Goal: Information Seeking & Learning: Learn about a topic

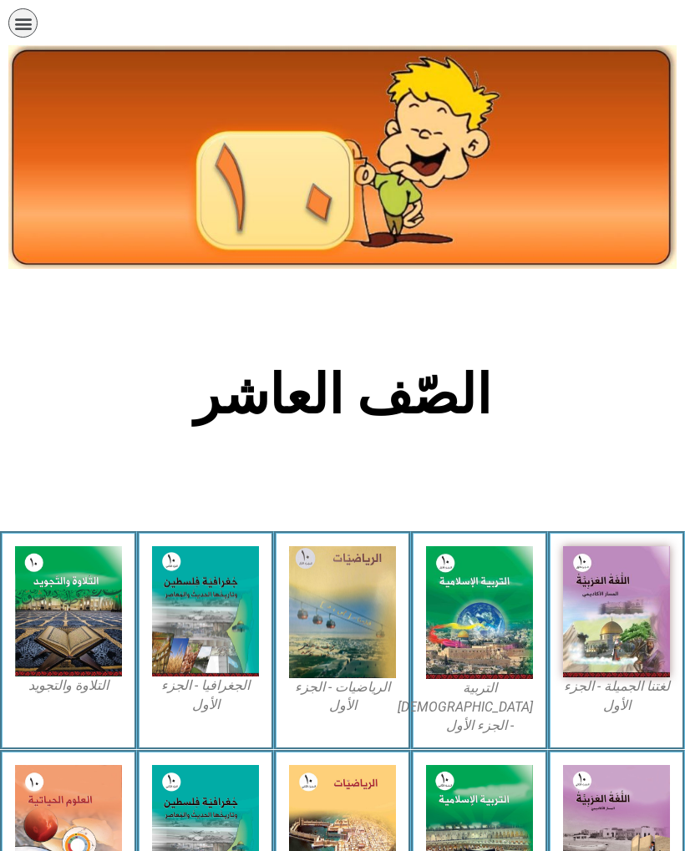
click at [477, 637] on img at bounding box center [479, 612] width 107 height 133
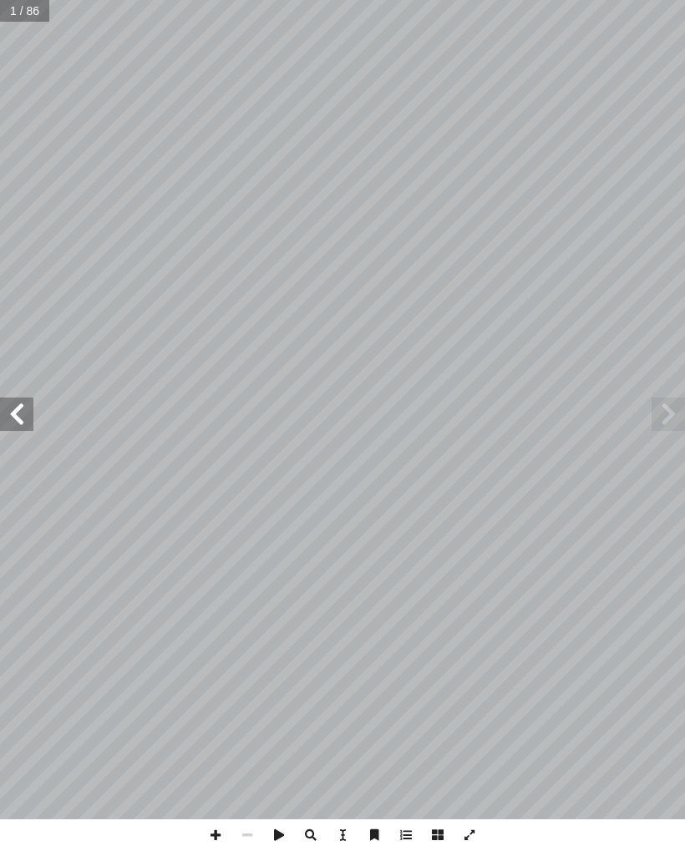
click at [25, 404] on span at bounding box center [16, 414] width 33 height 33
click at [23, 417] on span at bounding box center [16, 414] width 33 height 33
click at [26, 424] on span at bounding box center [16, 414] width 33 height 33
click at [23, 413] on span at bounding box center [16, 414] width 33 height 33
click at [9, 424] on span at bounding box center [16, 414] width 33 height 33
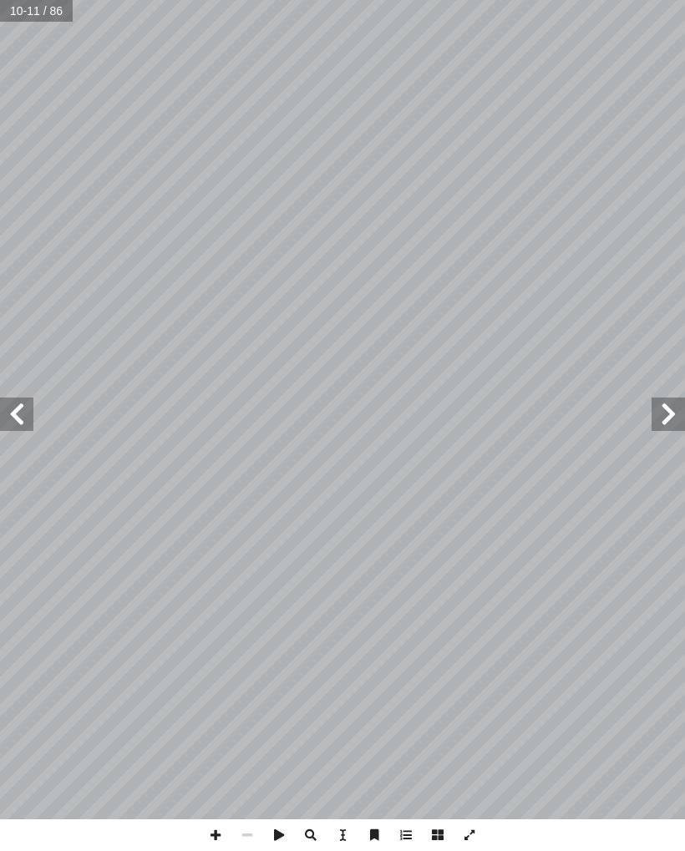
click at [9, 407] on span at bounding box center [16, 414] width 33 height 33
click at [33, 417] on span at bounding box center [16, 414] width 33 height 33
click at [667, 409] on span at bounding box center [668, 414] width 33 height 33
click at [666, 418] on span at bounding box center [668, 414] width 33 height 33
click at [674, 415] on span at bounding box center [668, 414] width 33 height 33
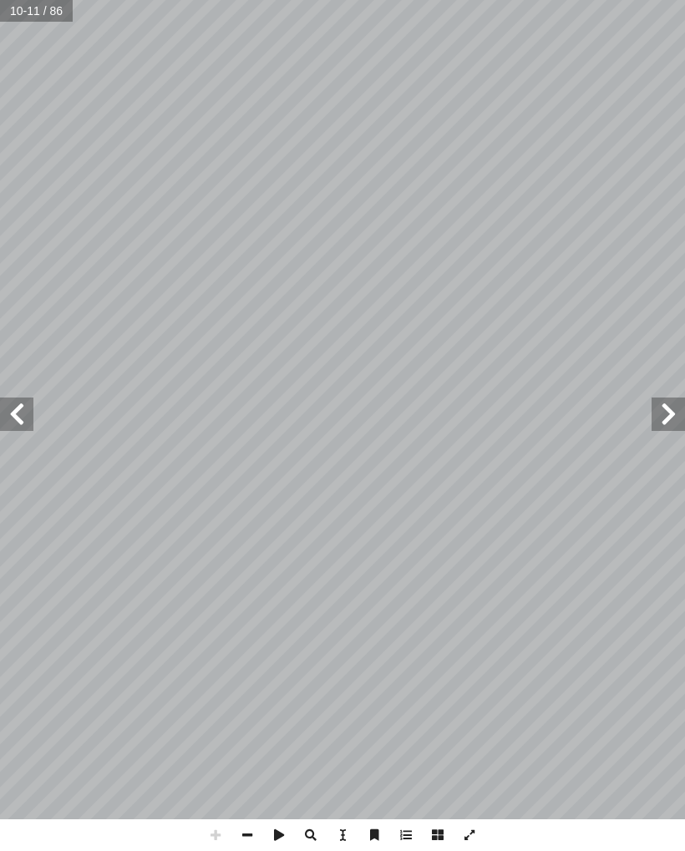
click at [670, 420] on span at bounding box center [668, 414] width 33 height 33
click at [658, 422] on span at bounding box center [668, 414] width 33 height 33
click at [675, 407] on span at bounding box center [668, 414] width 33 height 33
click at [654, 424] on span at bounding box center [668, 414] width 33 height 33
click at [6, 427] on span at bounding box center [16, 414] width 33 height 33
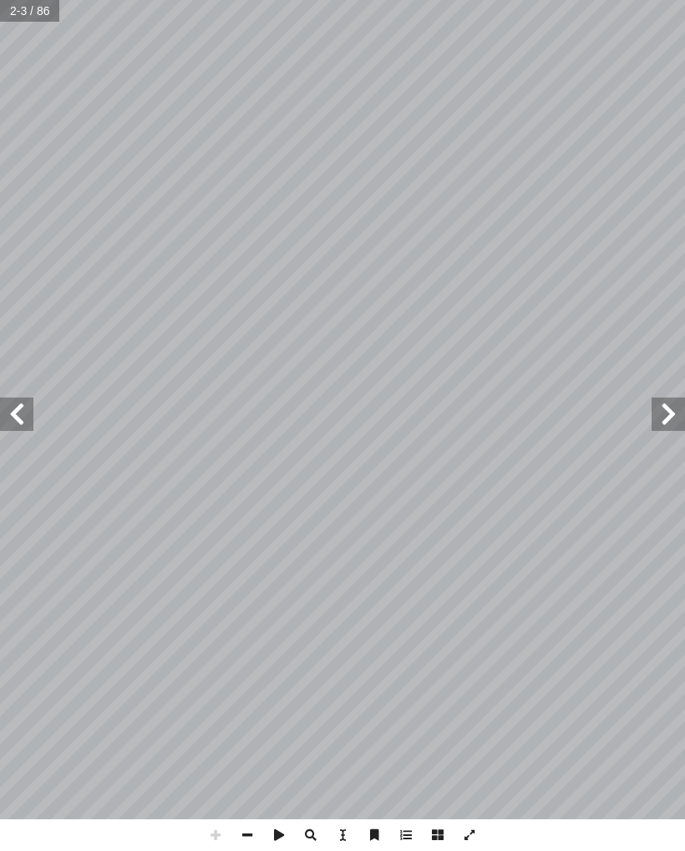
click at [11, 406] on span at bounding box center [16, 414] width 33 height 33
click at [20, 422] on span at bounding box center [16, 414] width 33 height 33
click at [24, 421] on span at bounding box center [16, 414] width 33 height 33
click at [19, 429] on span at bounding box center [16, 414] width 33 height 33
click at [26, 424] on span at bounding box center [16, 414] width 33 height 33
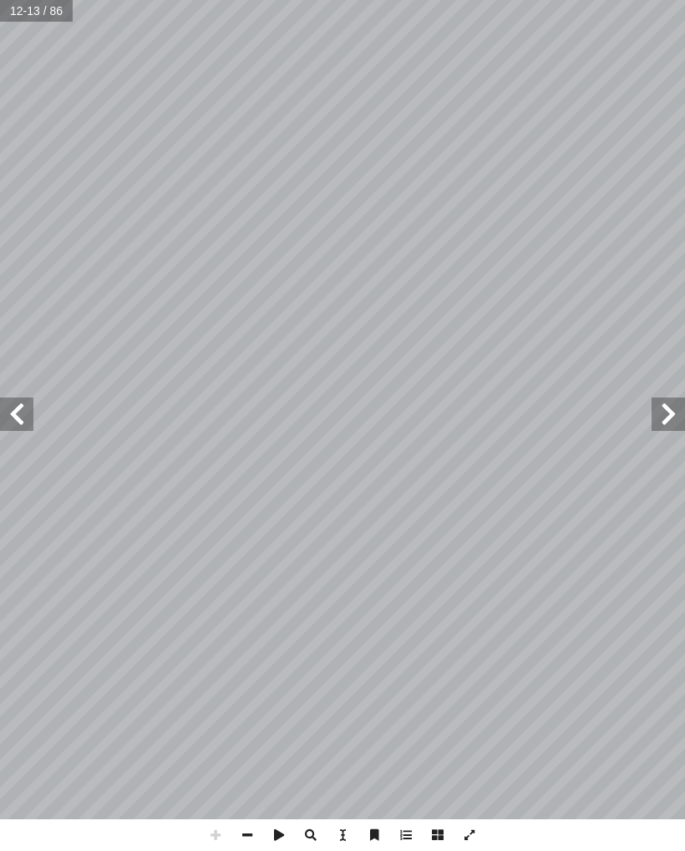
click at [653, 414] on span at bounding box center [668, 414] width 33 height 33
click at [23, 414] on span at bounding box center [16, 414] width 33 height 33
click at [22, 416] on span at bounding box center [16, 414] width 33 height 33
click at [6, 415] on span at bounding box center [16, 414] width 33 height 33
